Goal: Task Accomplishment & Management: Manage account settings

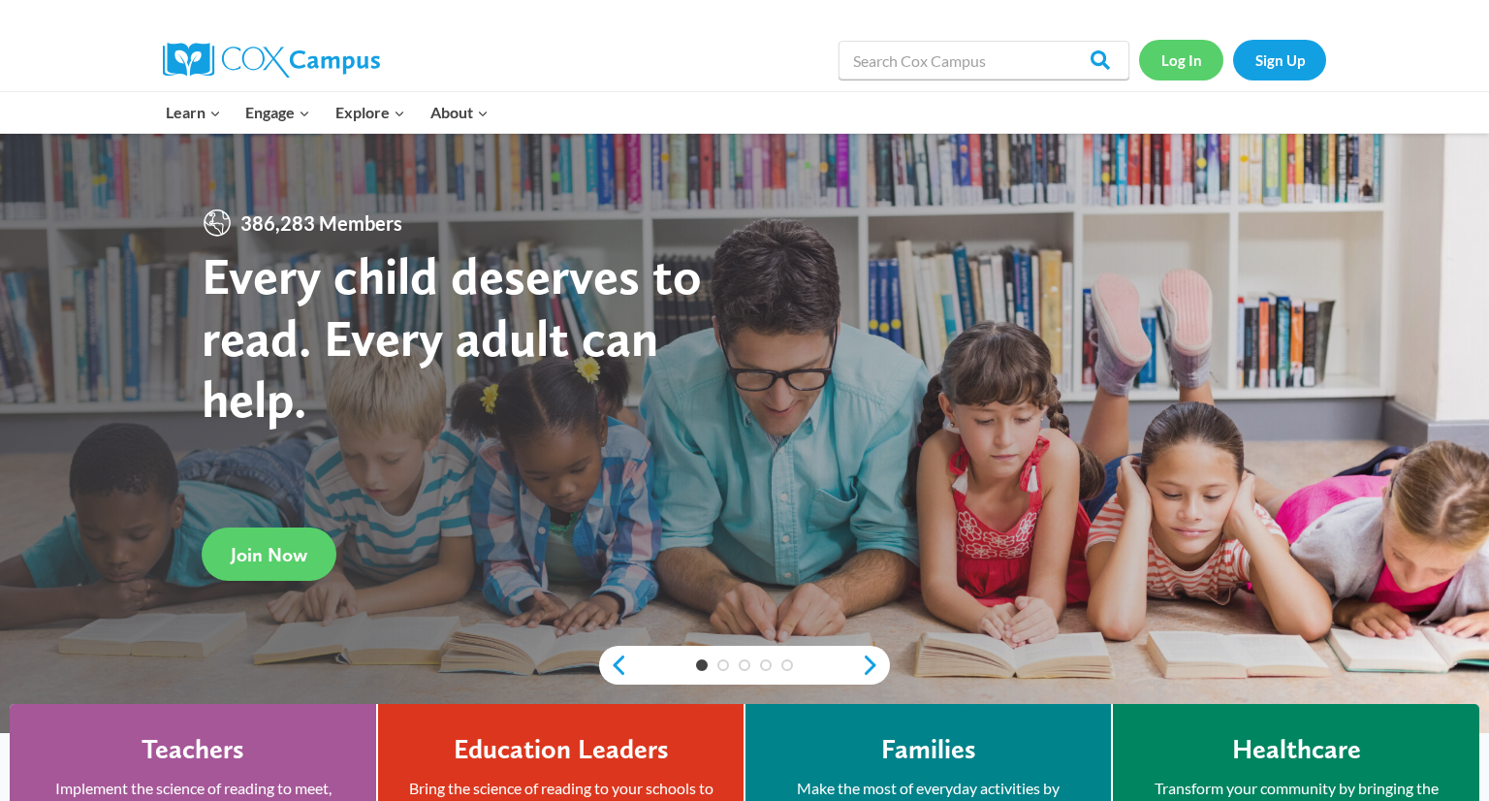
click at [1172, 54] on link "Log In" at bounding box center [1181, 60] width 84 height 40
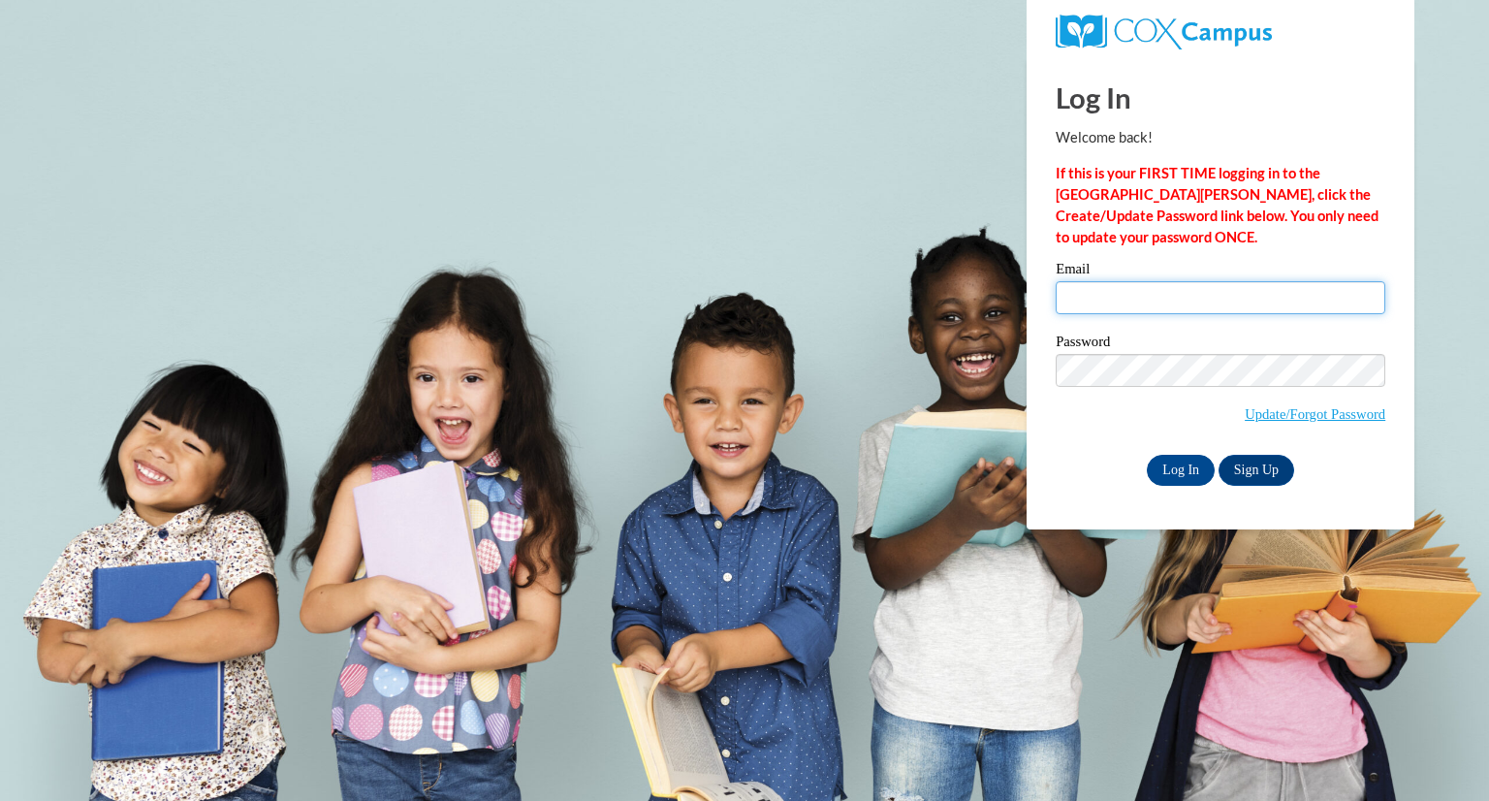
click at [1151, 299] on input "Email" at bounding box center [1220, 297] width 330 height 33
type input "[EMAIL_ADDRESS][DOMAIN_NAME]"
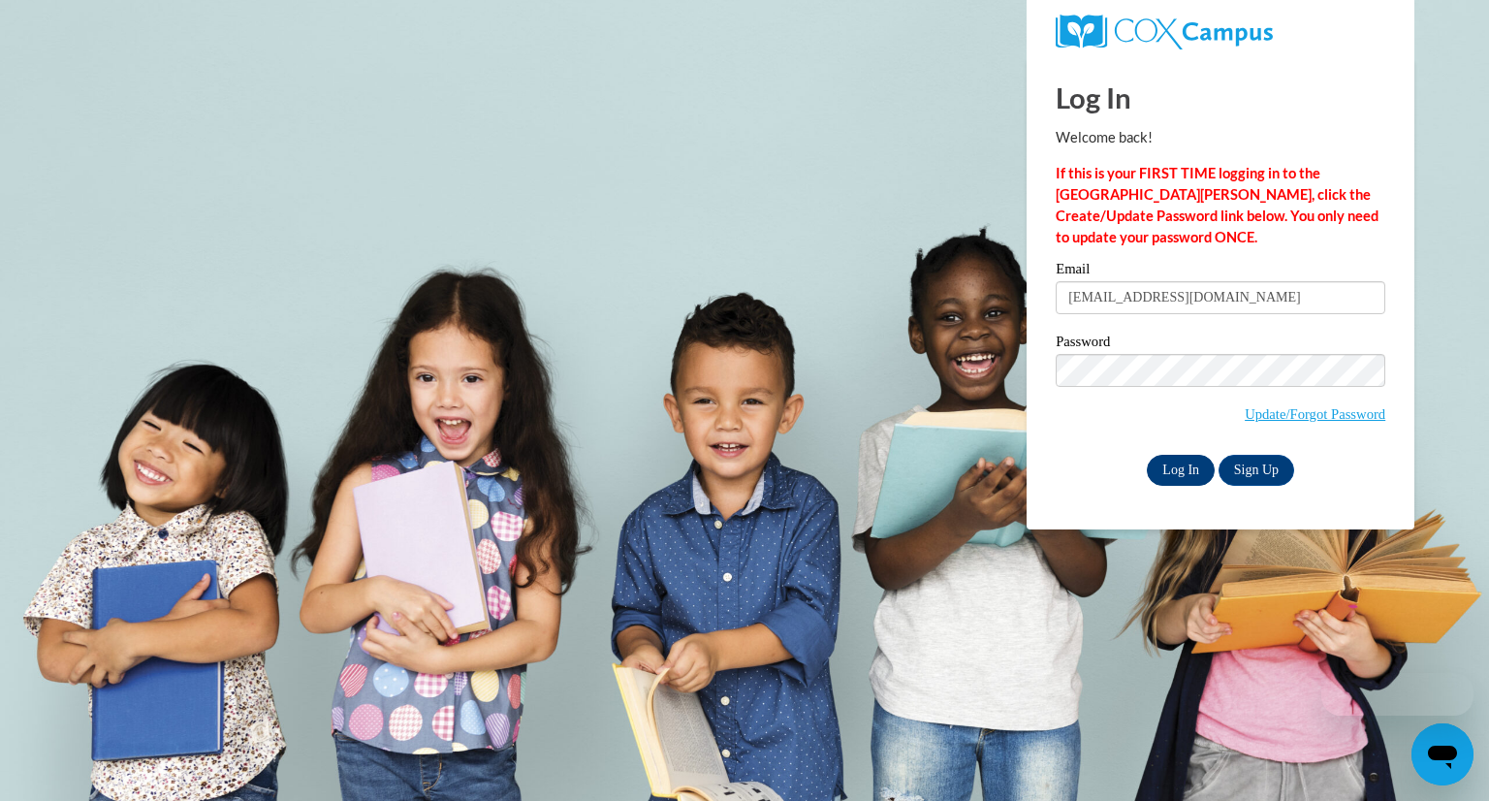
click at [1188, 463] on input "Log In" at bounding box center [1181, 470] width 68 height 31
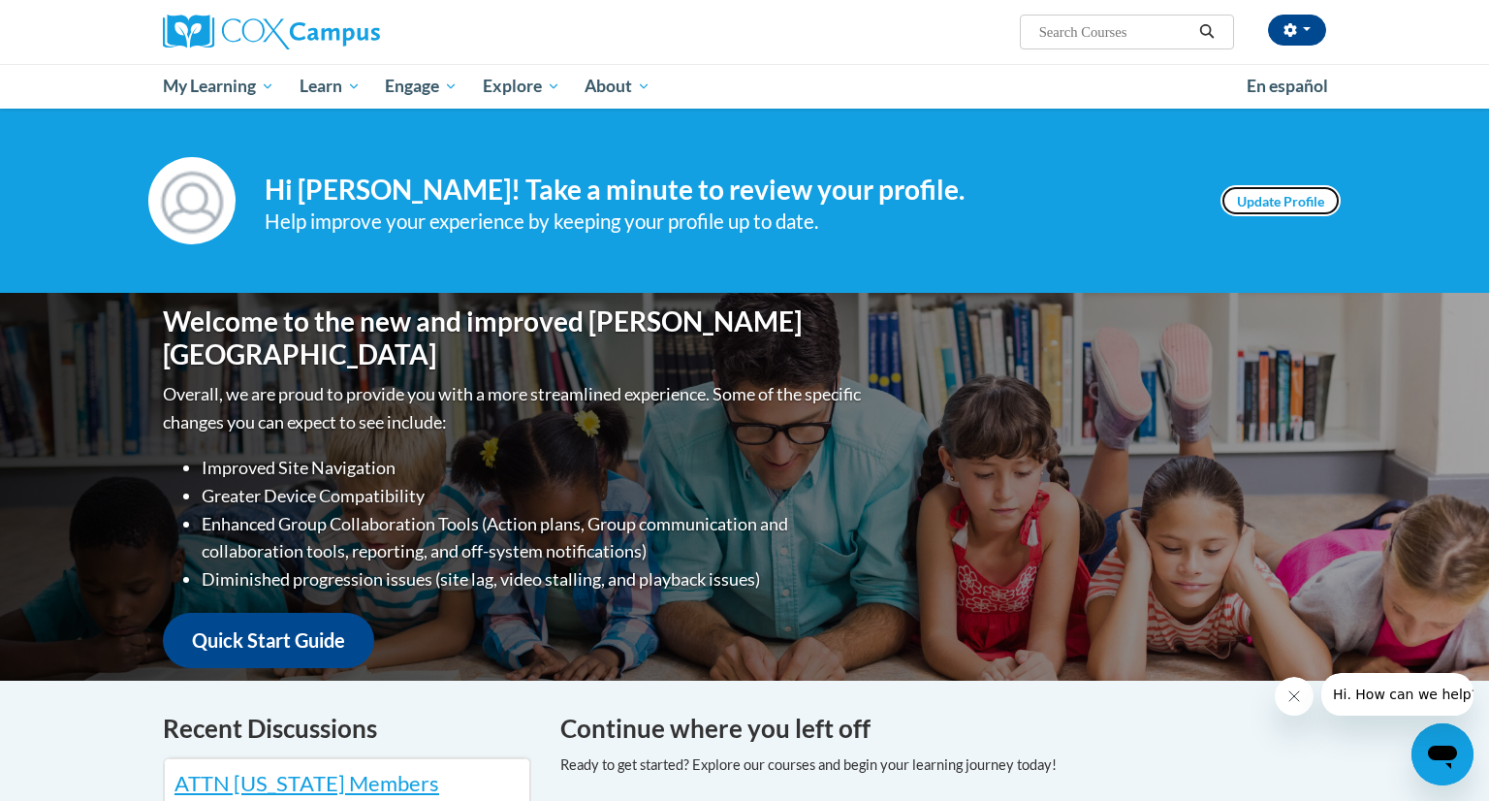
click at [1288, 208] on link "Update Profile" at bounding box center [1280, 200] width 120 height 31
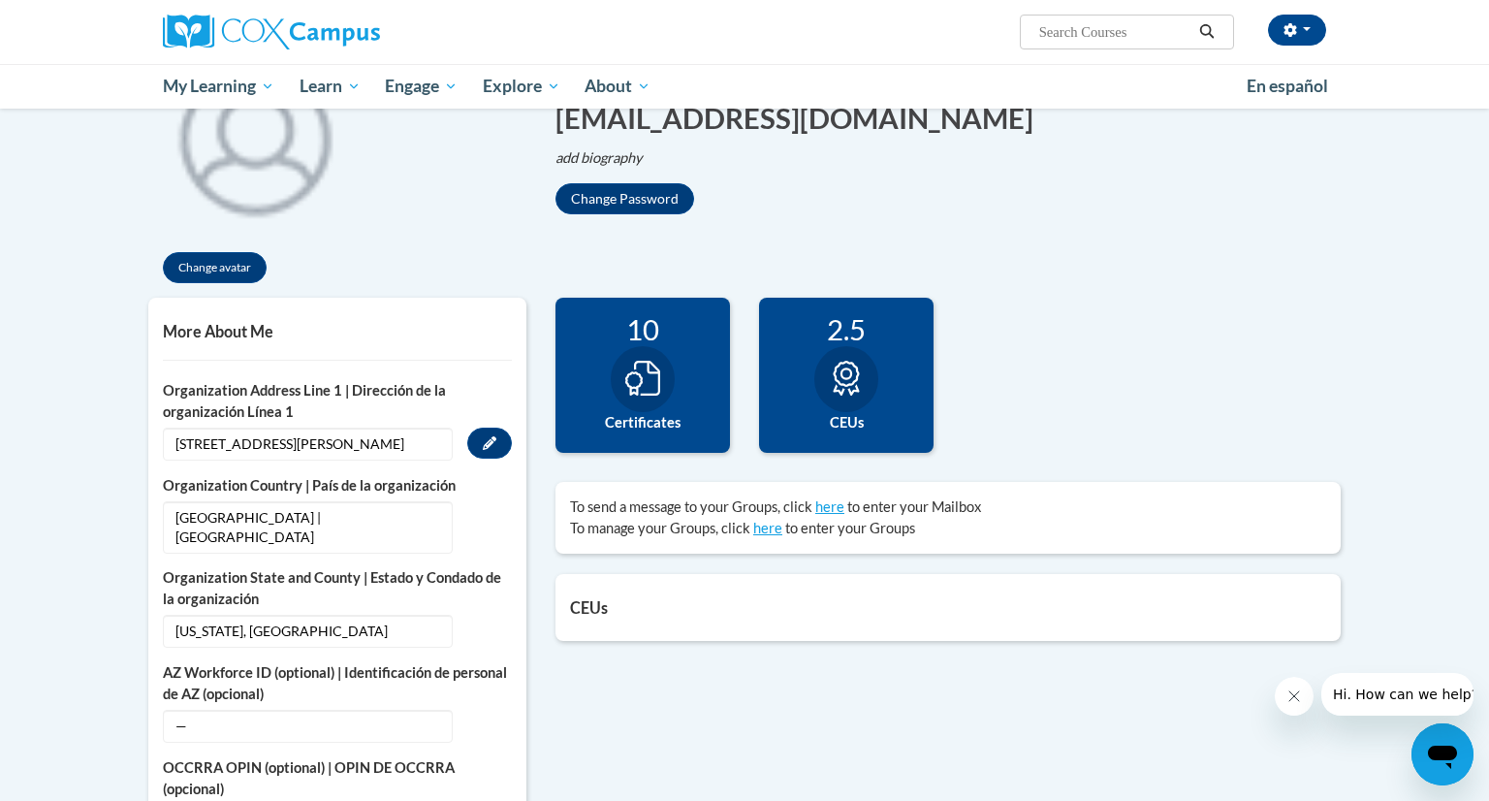
scroll to position [264, 0]
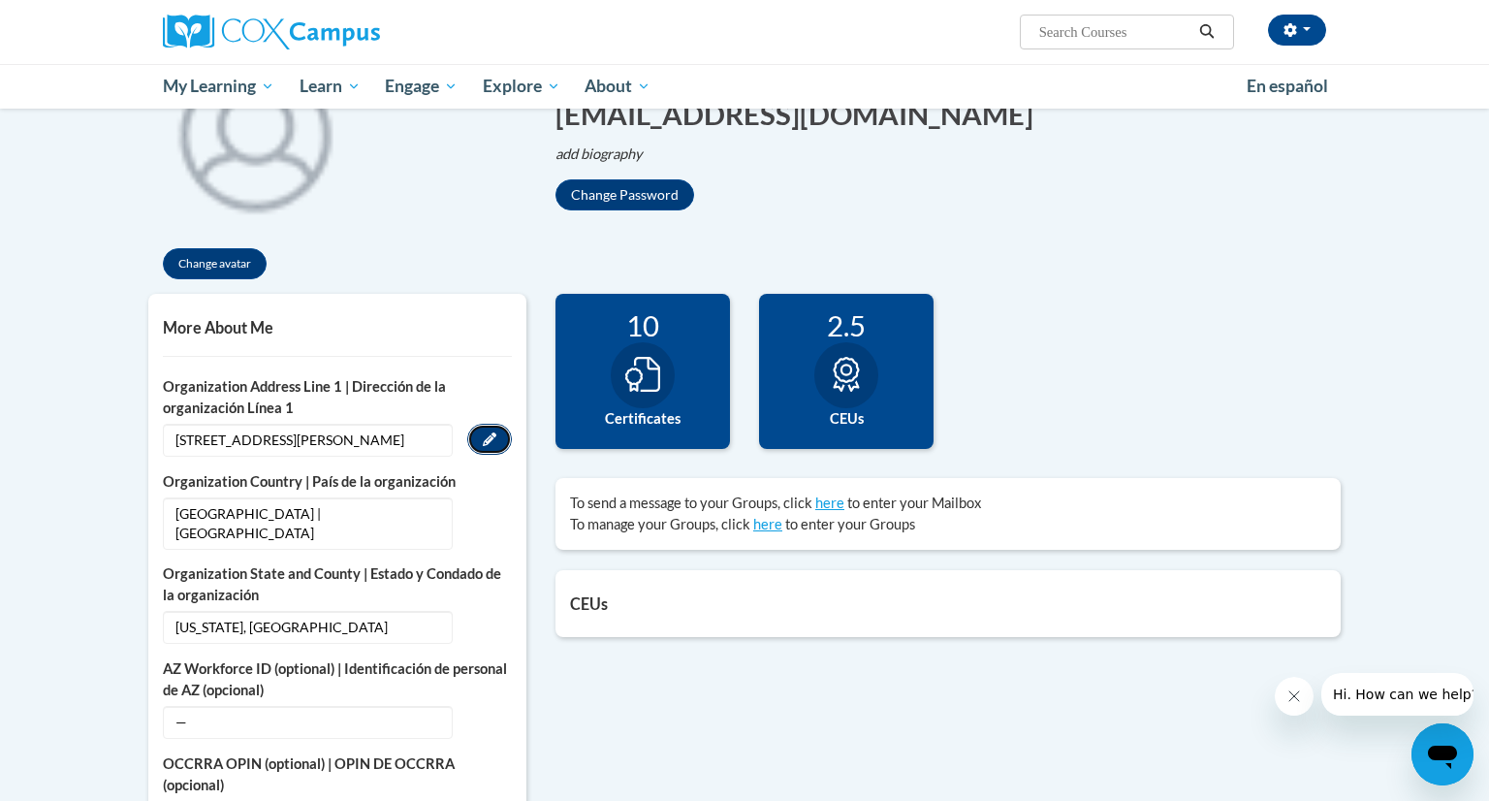
click at [488, 440] on icon "Custom profile fields" at bounding box center [490, 439] width 14 height 14
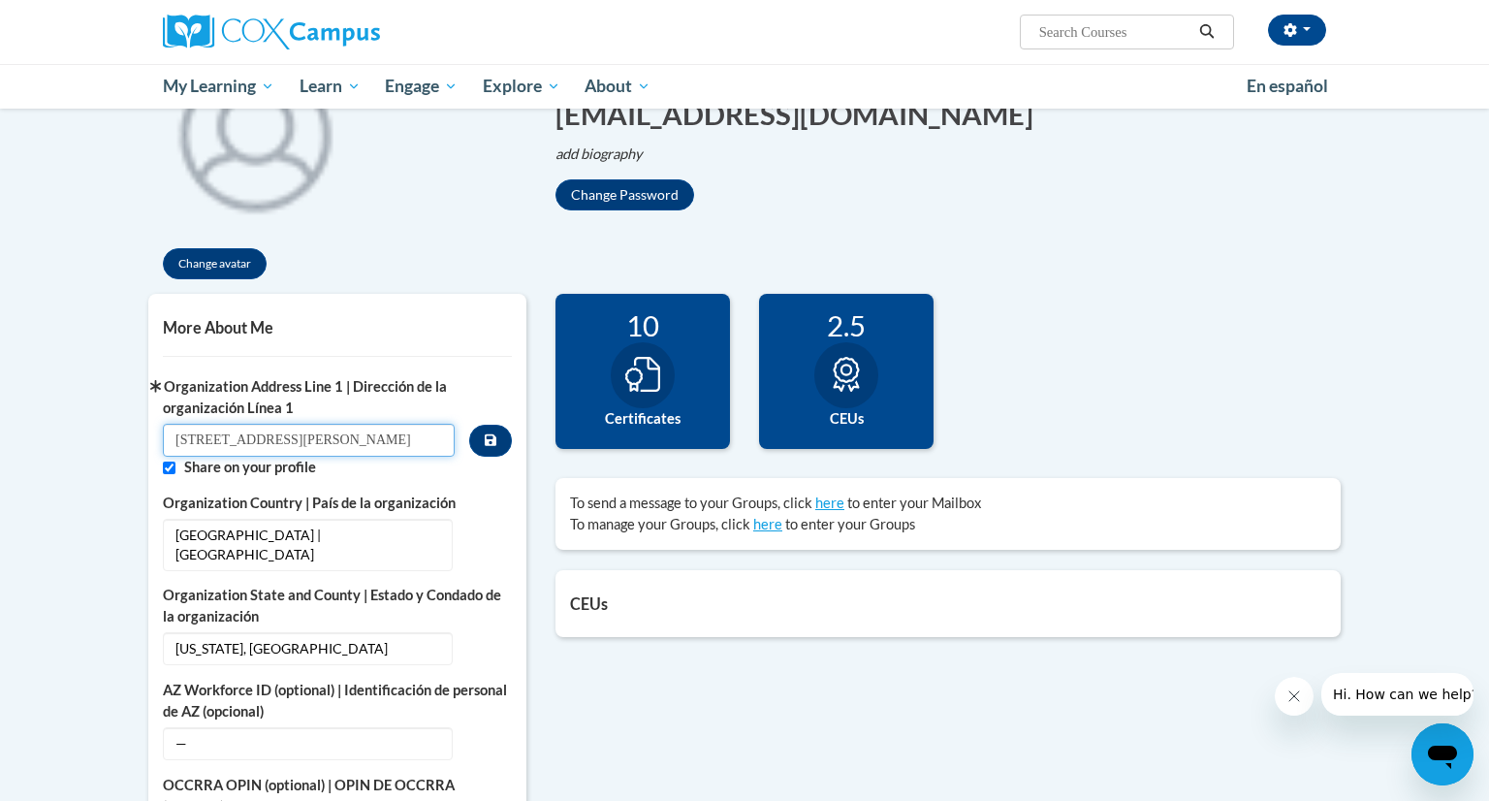
click at [398, 438] on input "600 Jacobs Ave" at bounding box center [309, 440] width 292 height 33
type input "6"
click at [171, 469] on input "Custom profile fields" at bounding box center [169, 467] width 13 height 13
checkbox input "false"
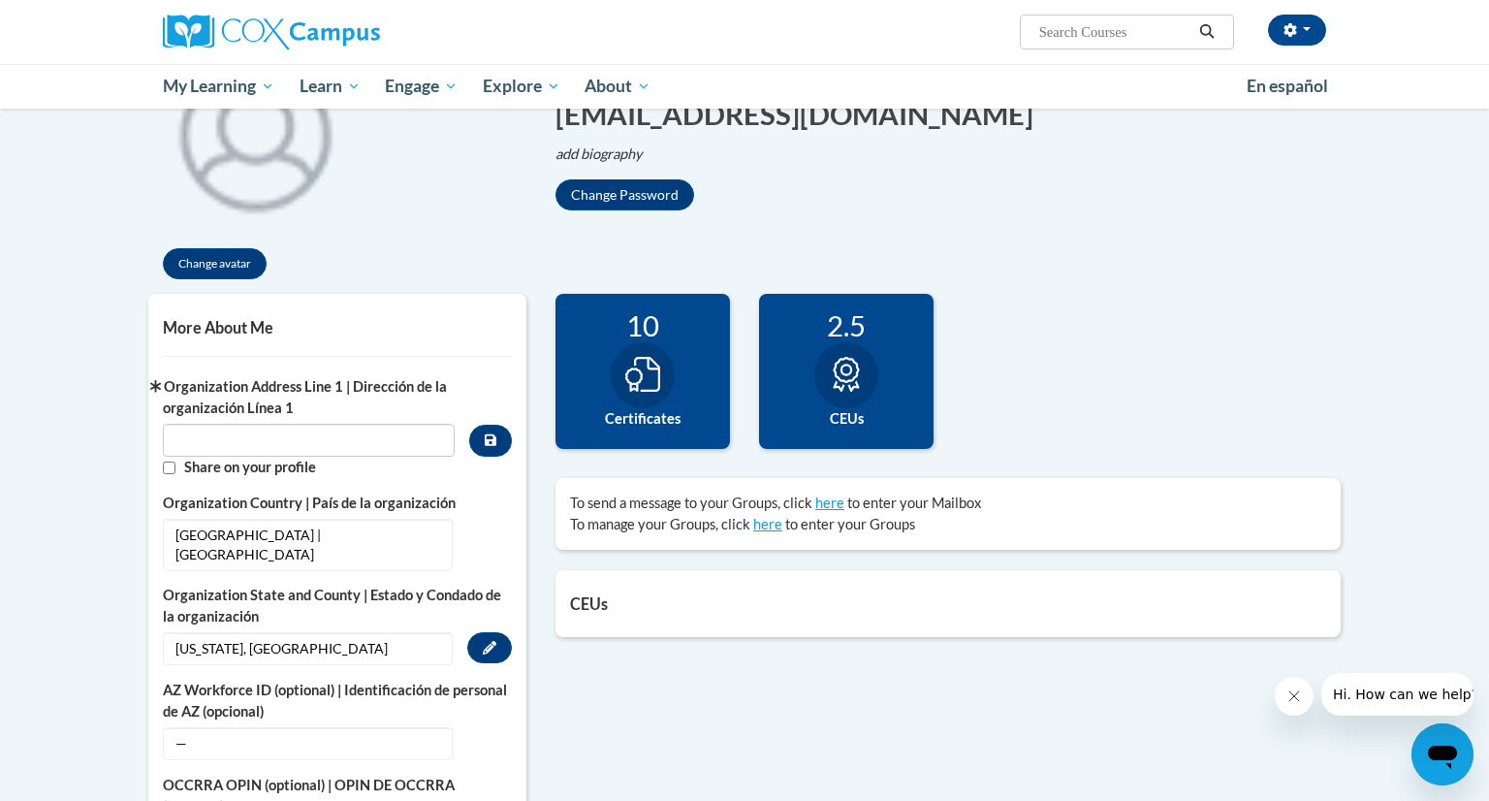
click at [297, 632] on span "Ohio, Hancock" at bounding box center [308, 648] width 290 height 33
click at [486, 641] on icon "Custom profile fields" at bounding box center [490, 648] width 14 height 14
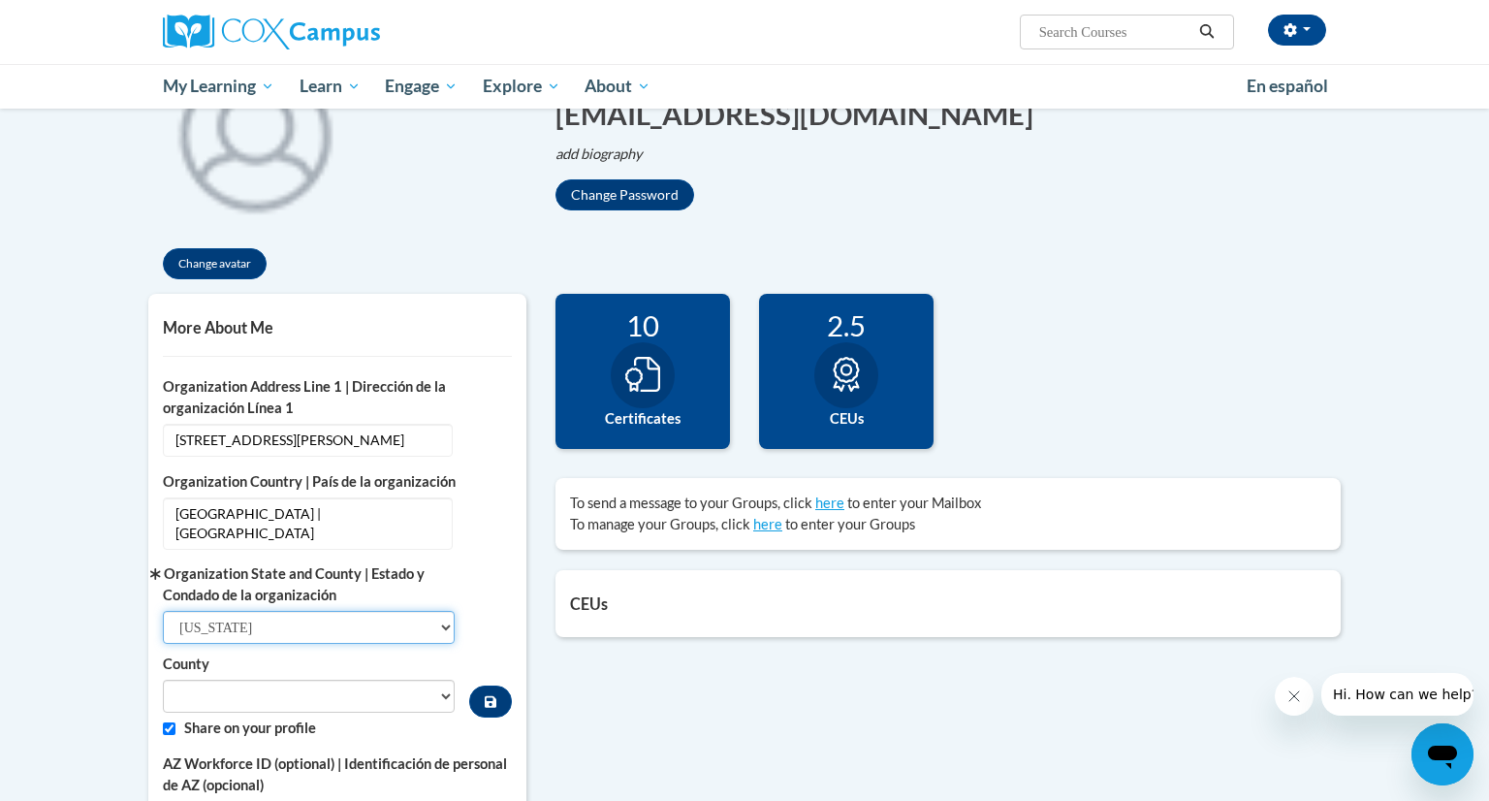
click at [439, 611] on select "Select State Alabama Alaska Arizona Arkansas California Colorado Connecticut De…" at bounding box center [309, 627] width 292 height 33
select select "Wisconsin"
click at [163, 611] on select "Select State Alabama Alaska Arizona Arkansas California Colorado Connecticut De…" at bounding box center [309, 627] width 292 height 33
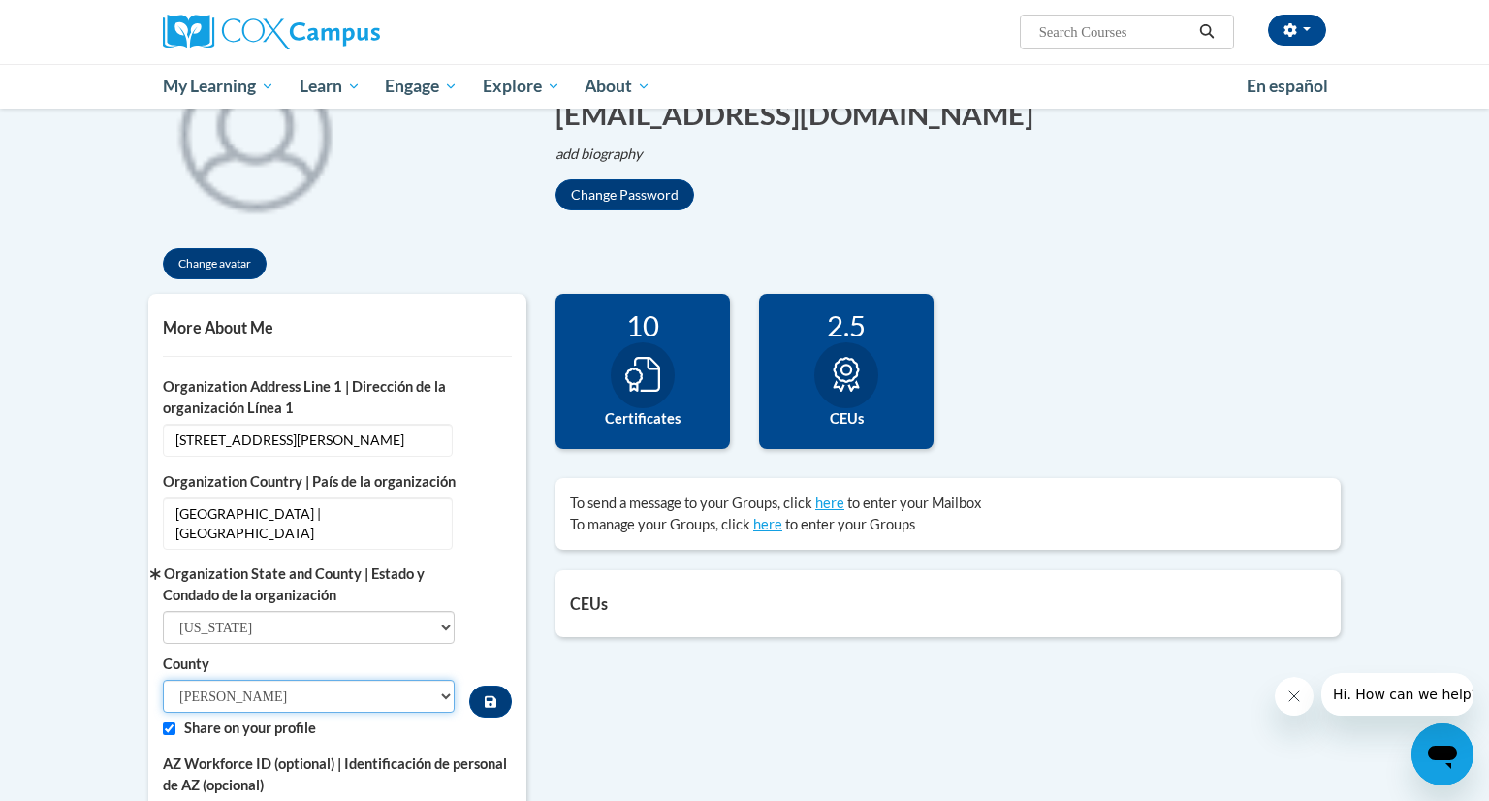
click at [395, 682] on select "Adams Ashland Barron Bayfield Brown Buffalo Burnett Calumet Chippewa Clark Colu…" at bounding box center [309, 695] width 292 height 33
select select "Milwaukee"
click at [163, 679] on select "Adams Ashland Barron Bayfield Brown Buffalo Burnett Calumet Chippewa Clark Colu…" at bounding box center [309, 695] width 292 height 33
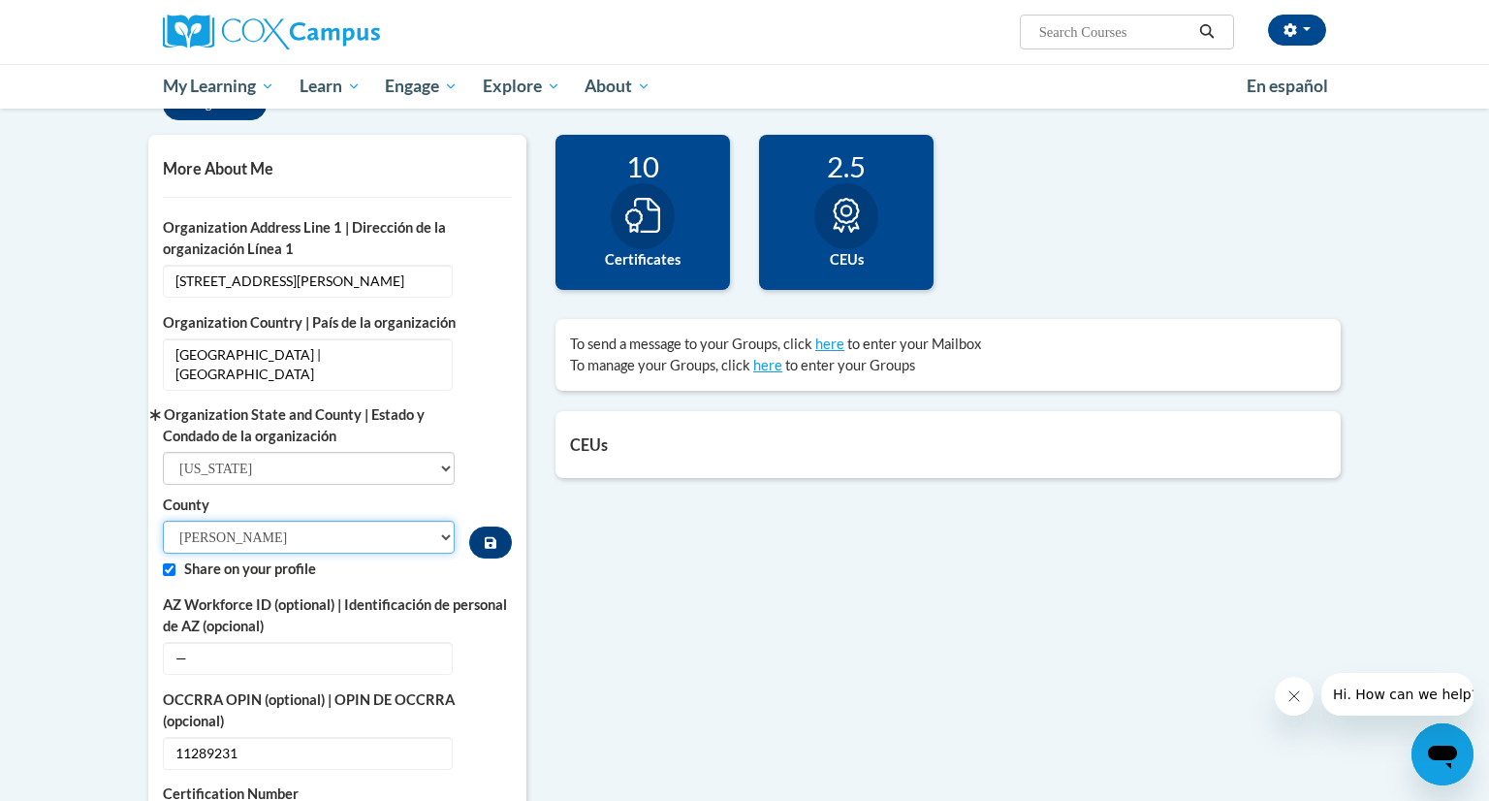
scroll to position [419, 0]
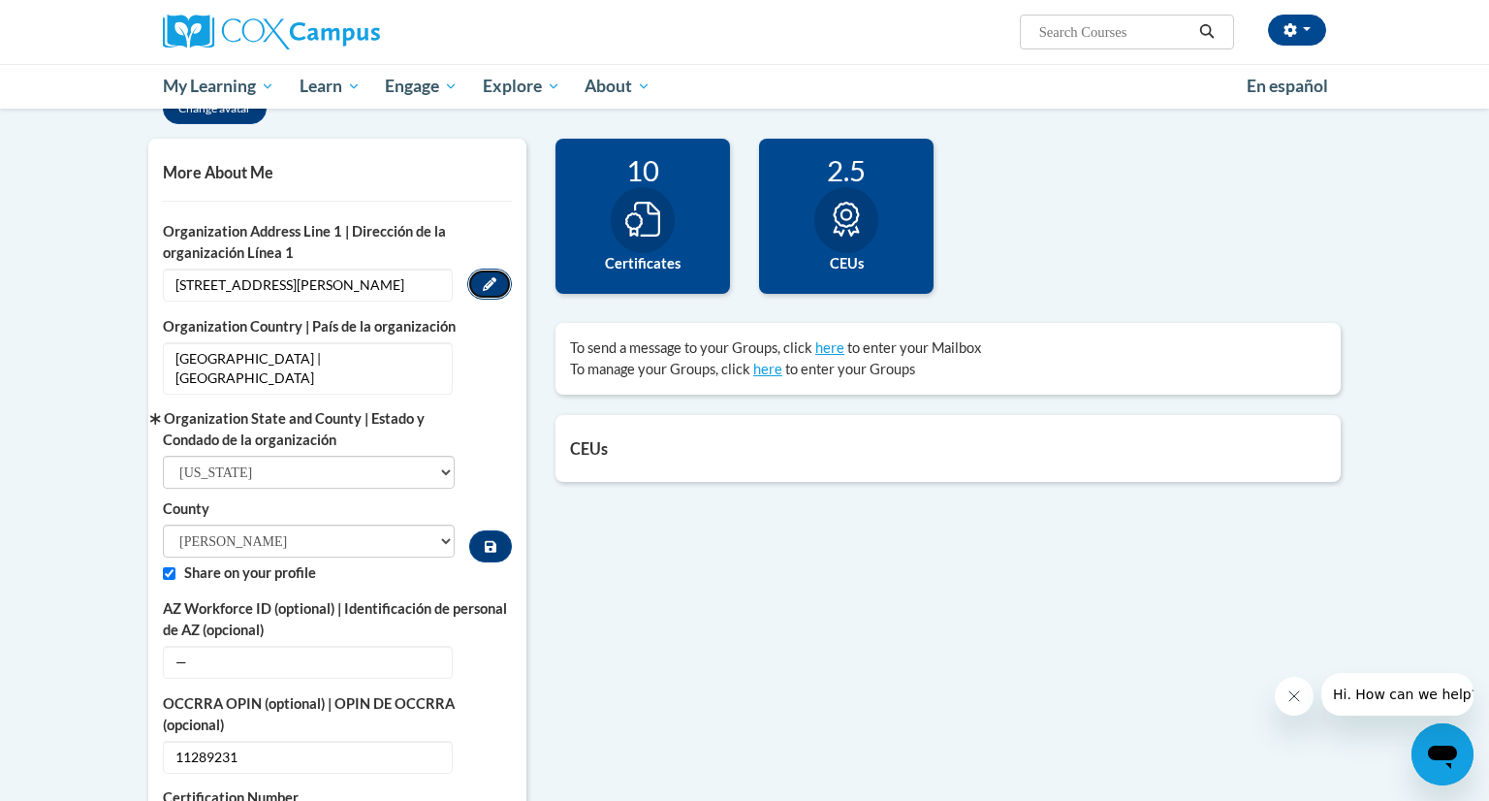
click at [491, 287] on icon "Custom profile fields" at bounding box center [490, 284] width 14 height 14
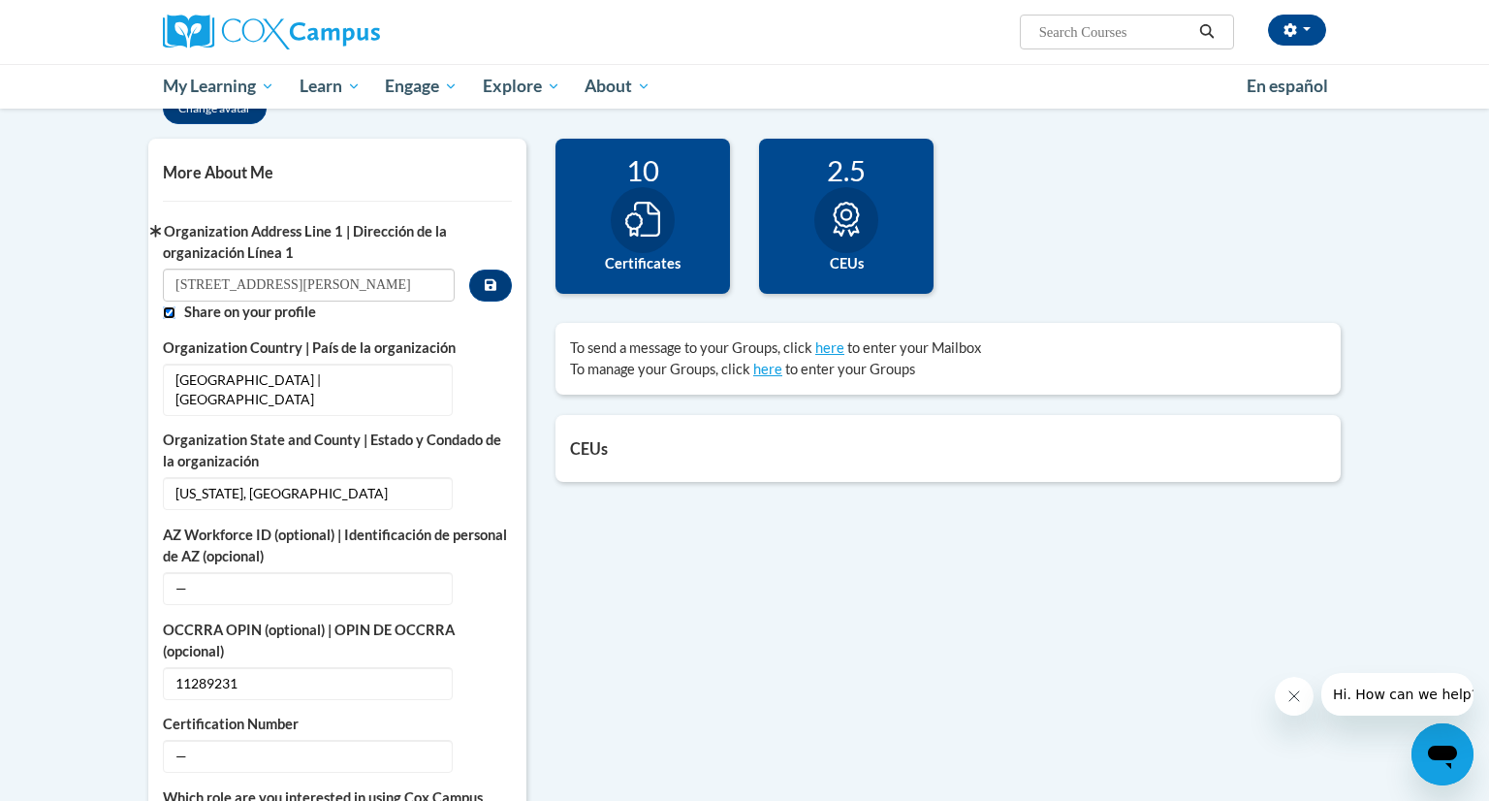
click at [168, 310] on input "Custom profile fields" at bounding box center [169, 312] width 13 height 13
checkbox input "false"
click at [477, 480] on button "Edit" at bounding box center [489, 492] width 45 height 31
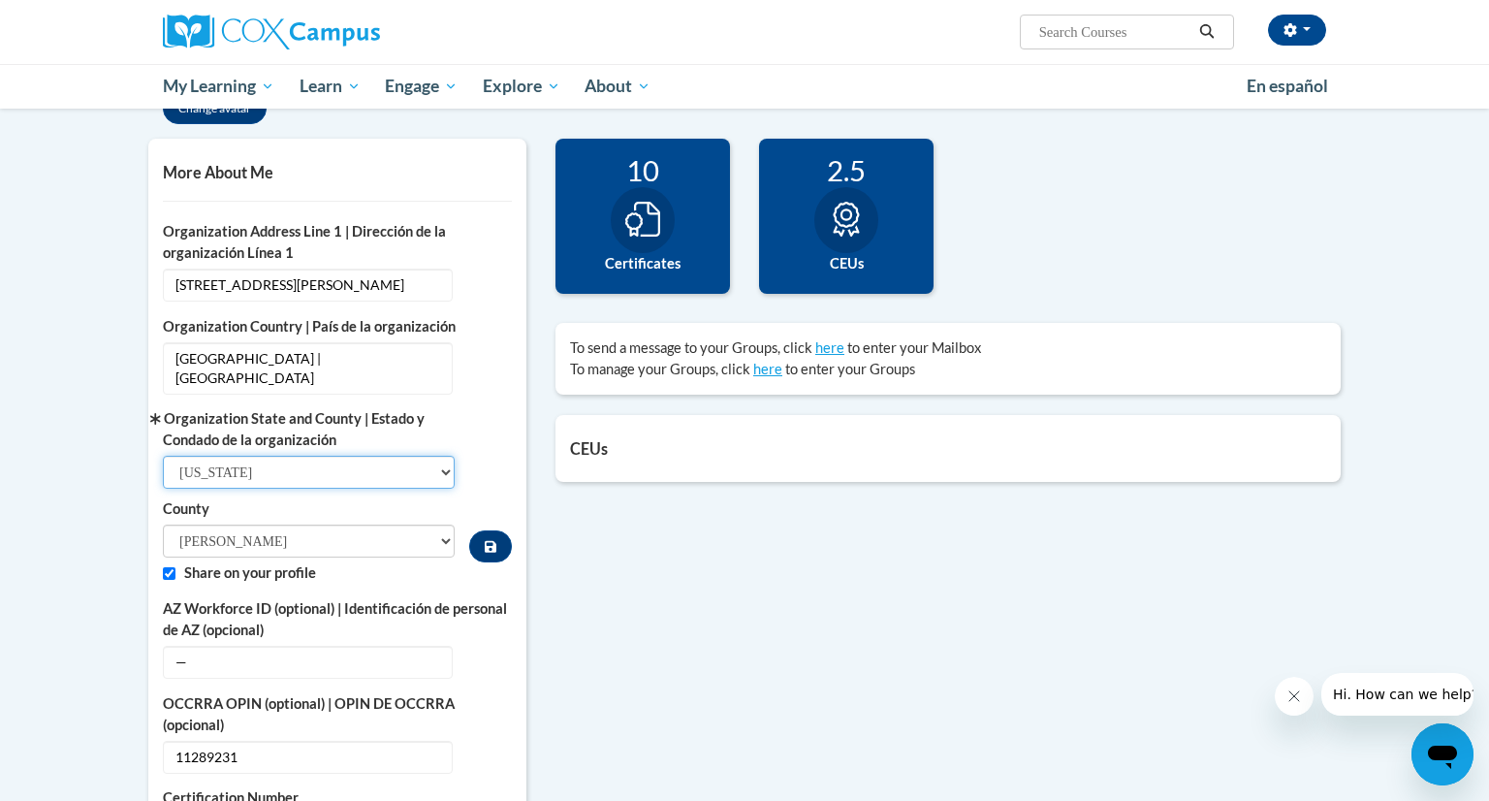
click at [424, 456] on select "Select State Alabama Alaska Arizona Arkansas California Colorado Connecticut De…" at bounding box center [309, 472] width 292 height 33
click at [488, 477] on div "Organization State and County | Estado y Condado de la organización Select Stat…" at bounding box center [337, 485] width 349 height 154
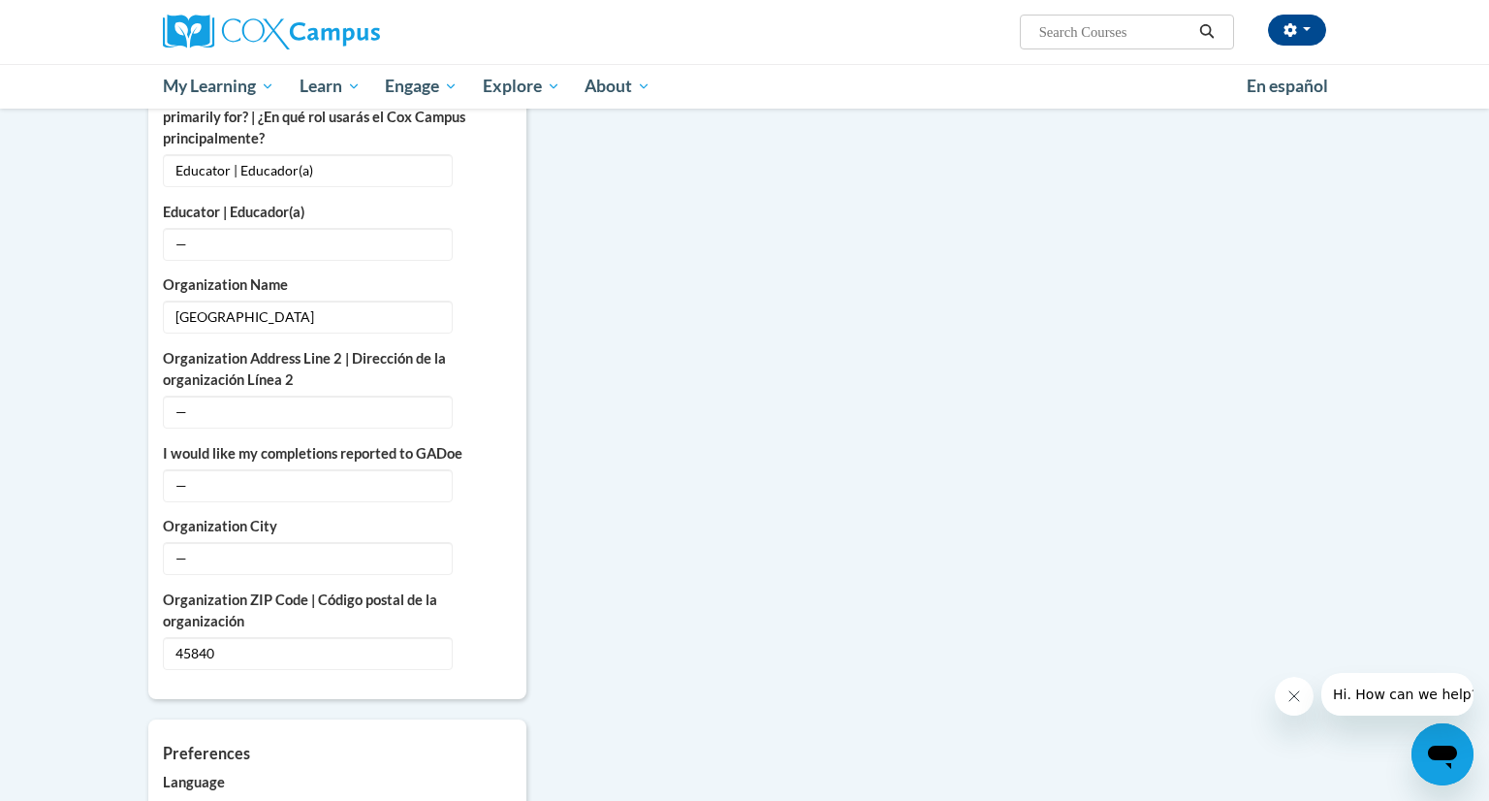
scroll to position [1198, 0]
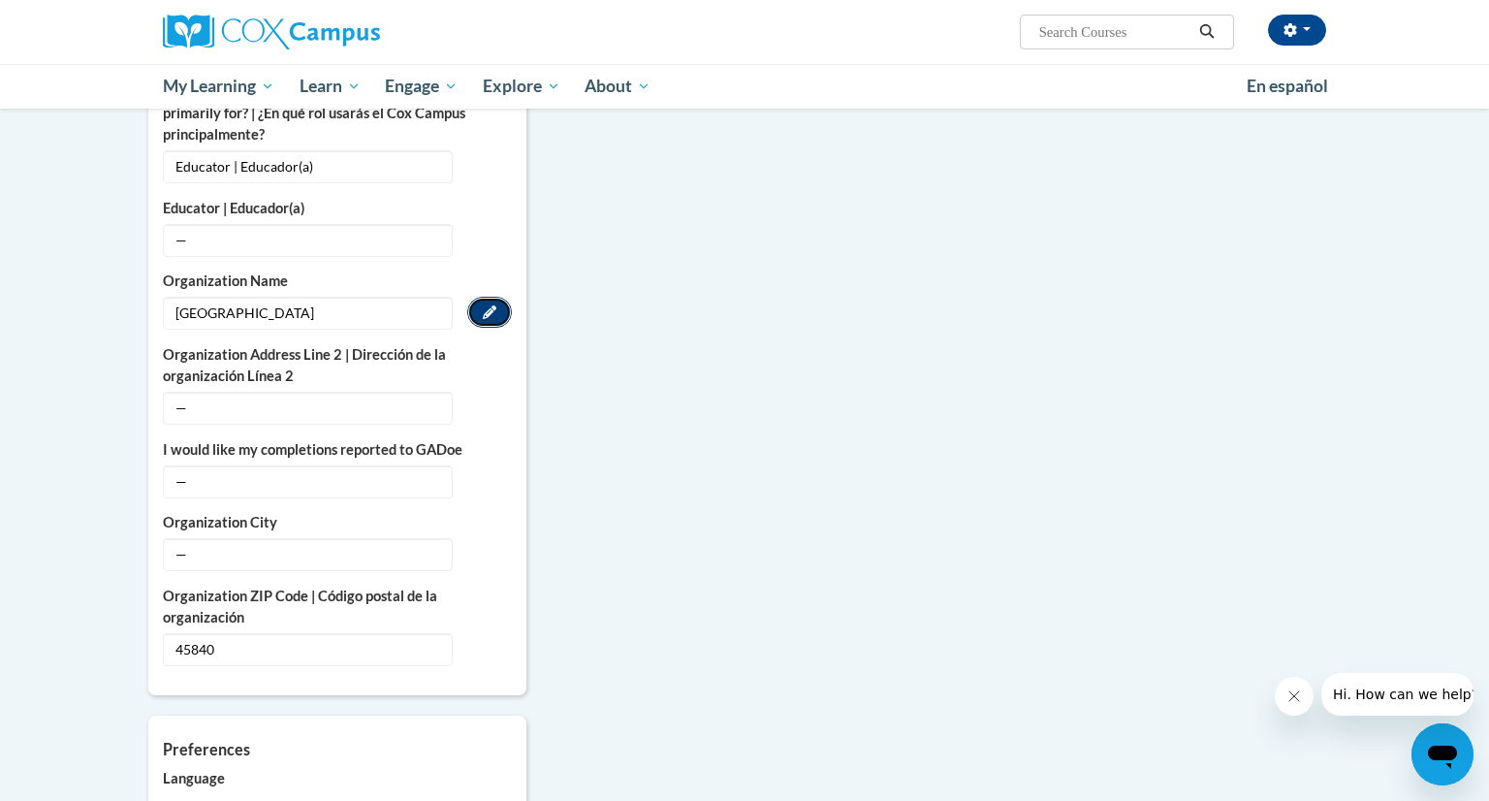
click at [494, 297] on button "Edit" at bounding box center [489, 312] width 45 height 31
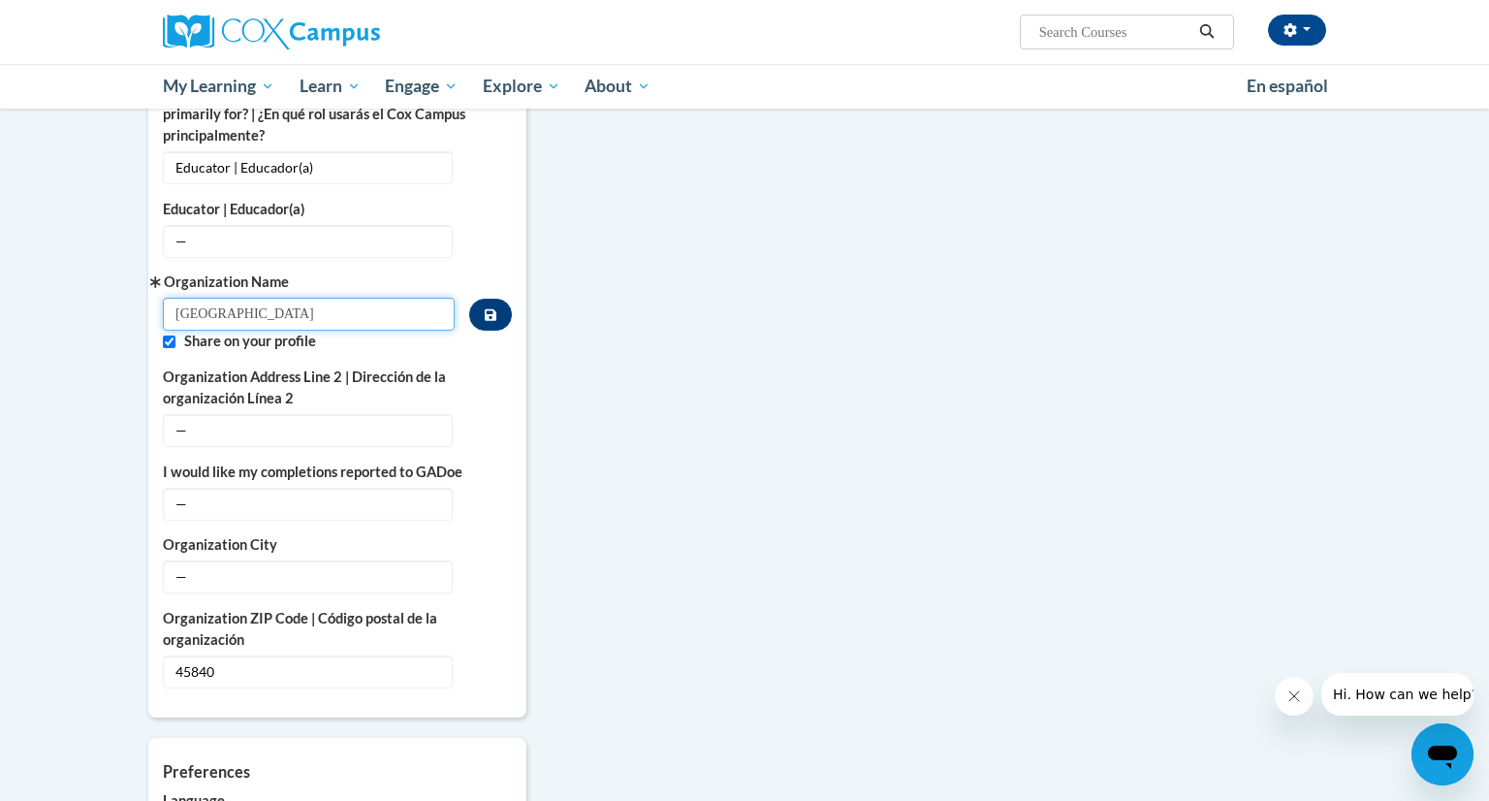
click at [370, 298] on input "Findlay City Schools" at bounding box center [309, 314] width 292 height 33
type input "F"
type input "School District of Greenfield"
click at [633, 400] on div "More About Me Click or press to edit any of the profile fields below. Select mu…" at bounding box center [744, 279] width 1221 height 1648
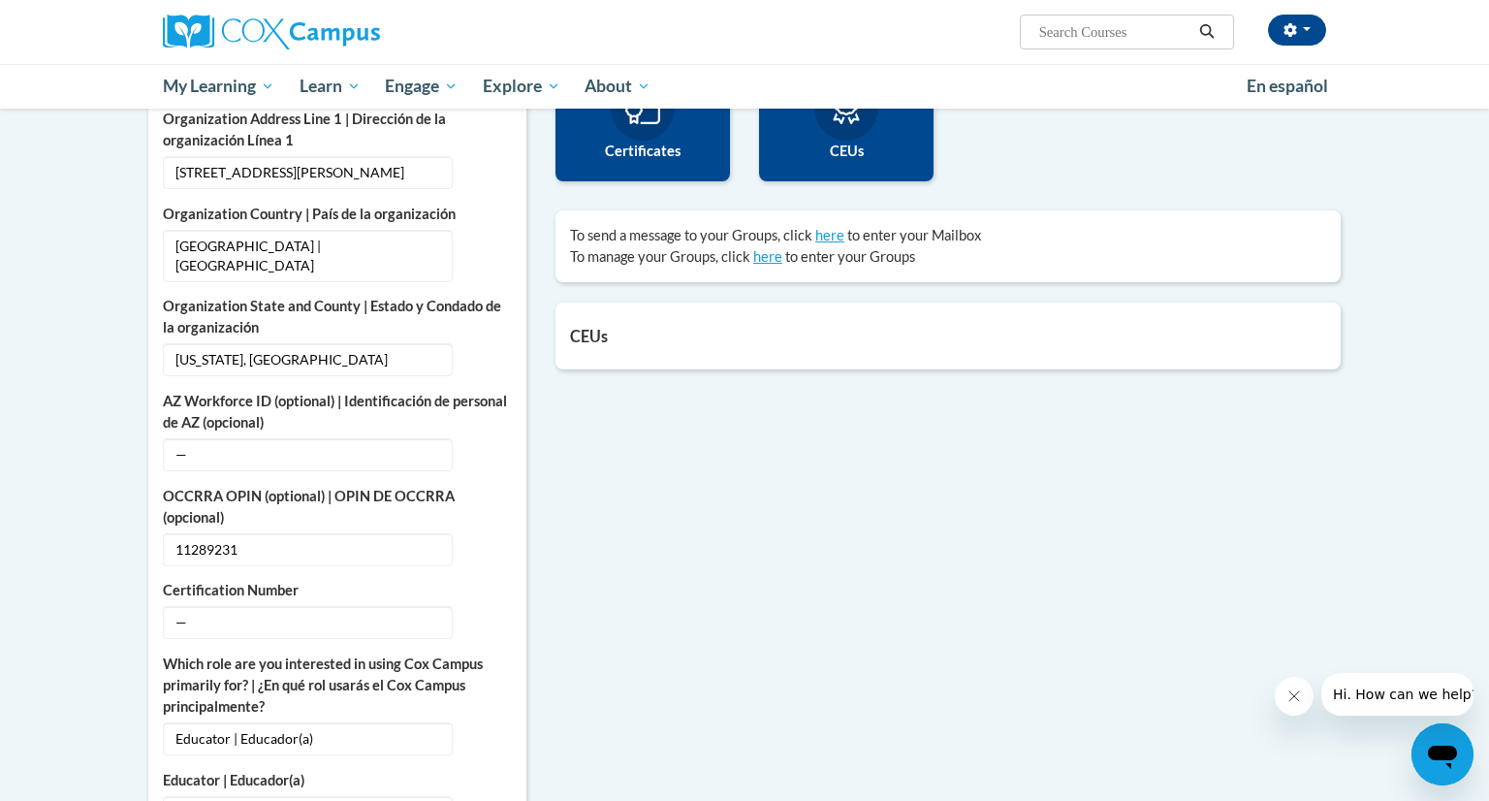
scroll to position [531, 0]
click at [495, 352] on icon "Custom profile fields" at bounding box center [490, 359] width 14 height 14
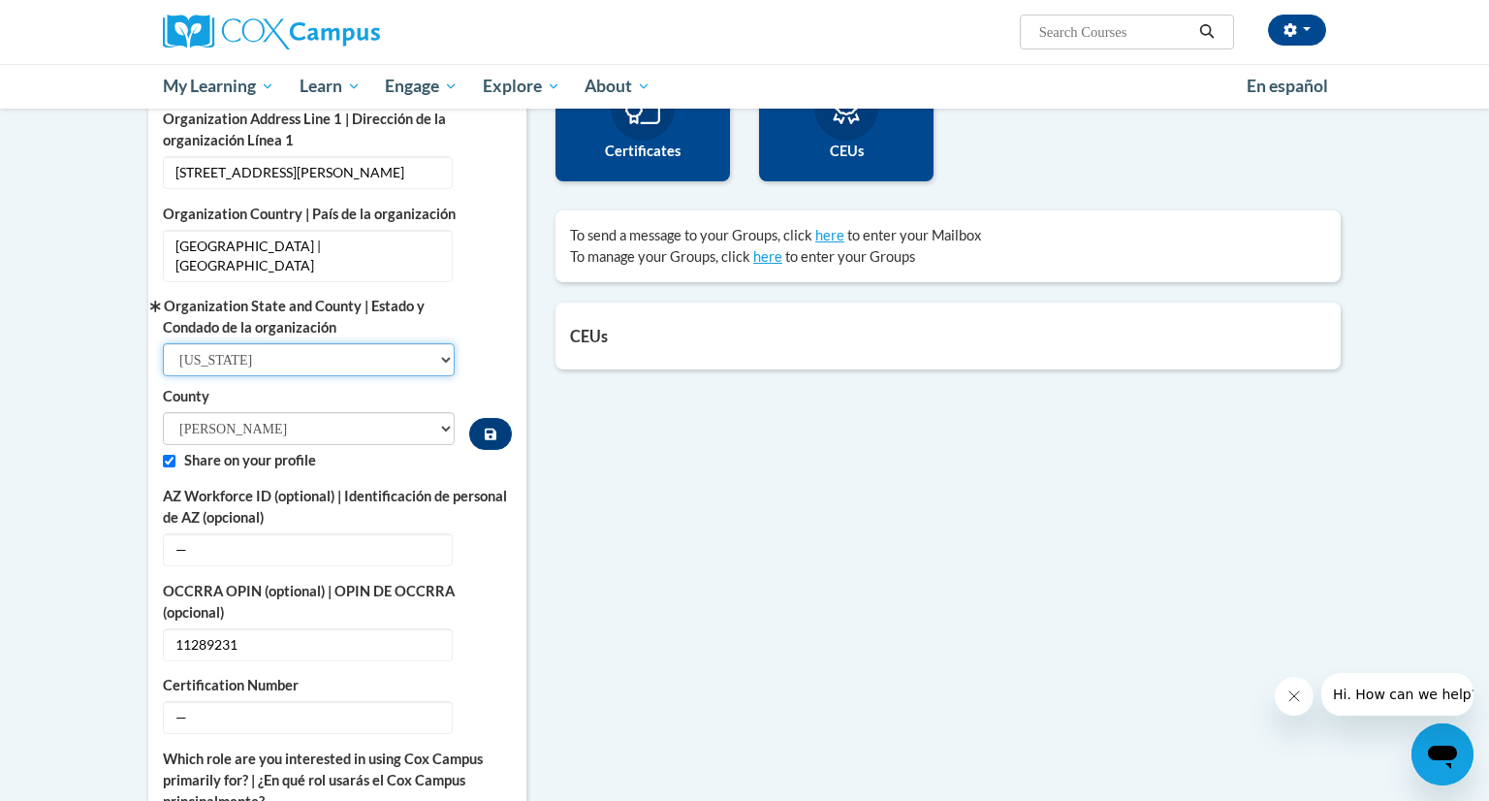
click at [334, 343] on select "Select State Alabama Alaska Arizona Arkansas California Colorado Connecticut De…" at bounding box center [309, 359] width 292 height 33
select select "Wisconsin"
click at [163, 343] on select "Select State Alabama Alaska Arizona Arkansas California Colorado Connecticut De…" at bounding box center [309, 359] width 292 height 33
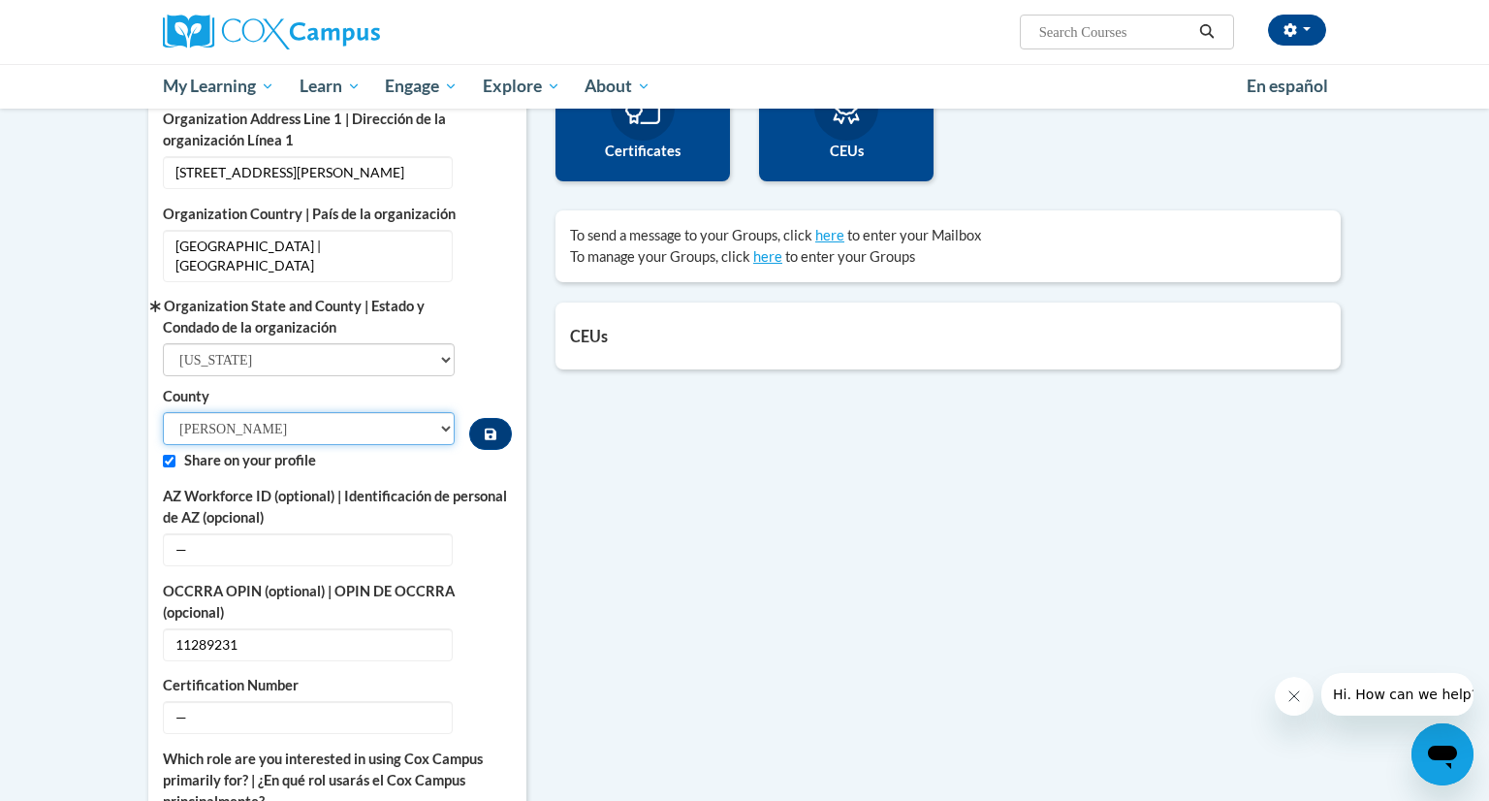
click at [260, 412] on select "Adams Ashland Barron Bayfield Brown Buffalo Burnett Calumet Chippewa Clark Colu…" at bounding box center [309, 428] width 292 height 33
select select "Milwaukee"
